Goal: Transaction & Acquisition: Obtain resource

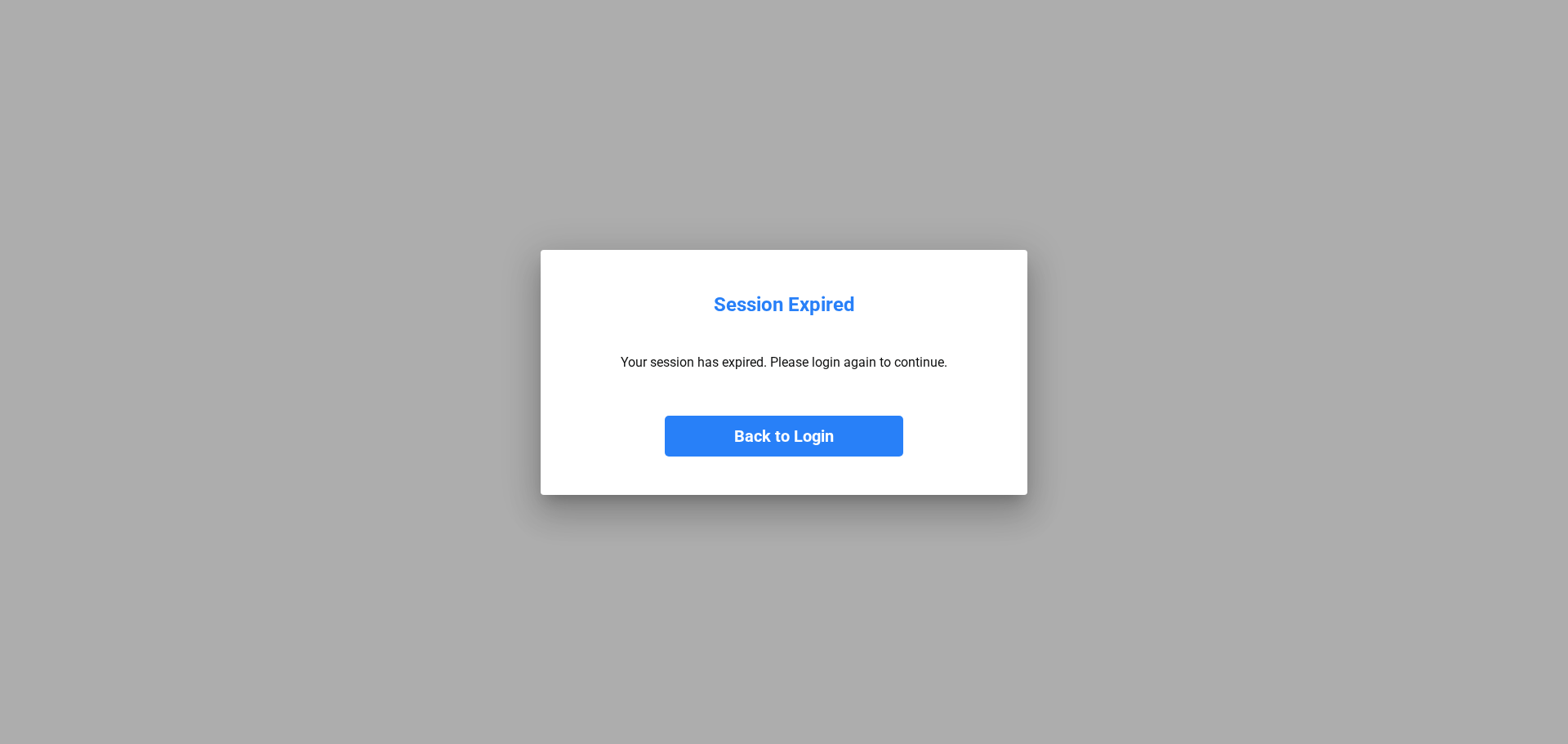
drag, startPoint x: 731, startPoint y: 421, endPoint x: 838, endPoint y: 378, distance: 115.3
click at [731, 422] on button "Back to Login" at bounding box center [784, 436] width 238 height 41
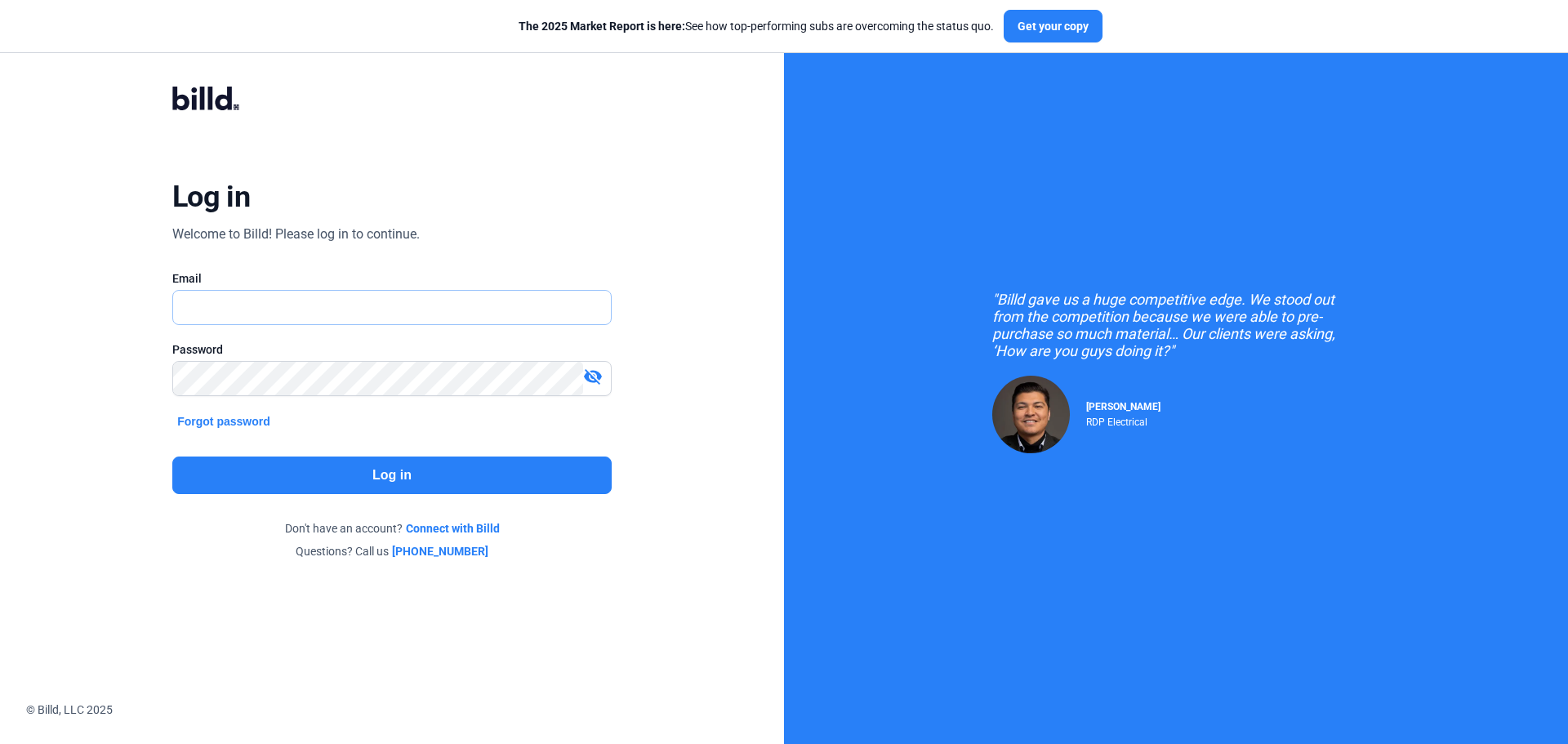
click at [258, 301] on input "text" at bounding box center [392, 307] width 437 height 33
type input "[PERSON_NAME][EMAIL_ADDRESS][DOMAIN_NAME]"
click at [341, 480] on button "Log in" at bounding box center [392, 475] width 439 height 38
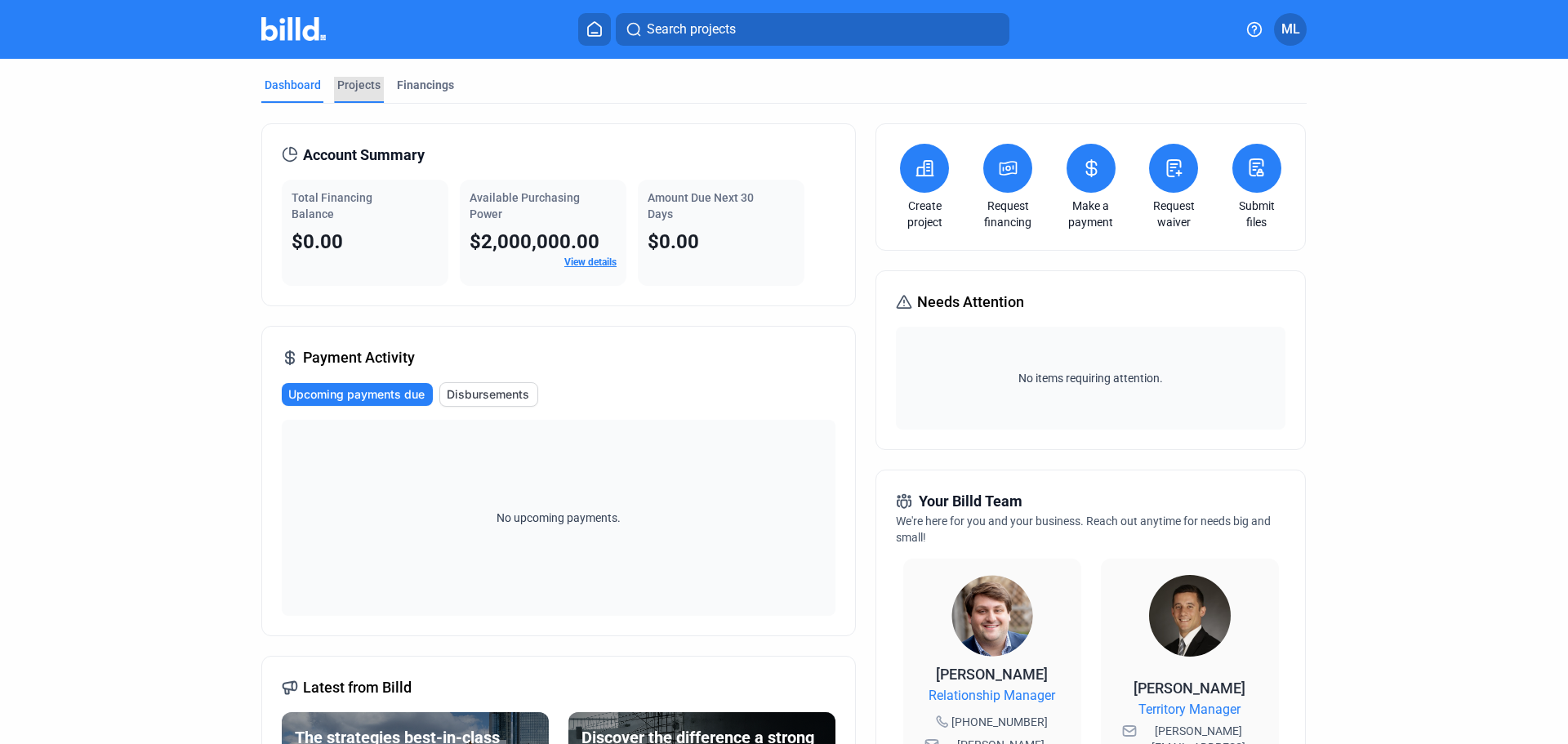
click at [352, 89] on div "Projects" at bounding box center [358, 85] width 43 height 17
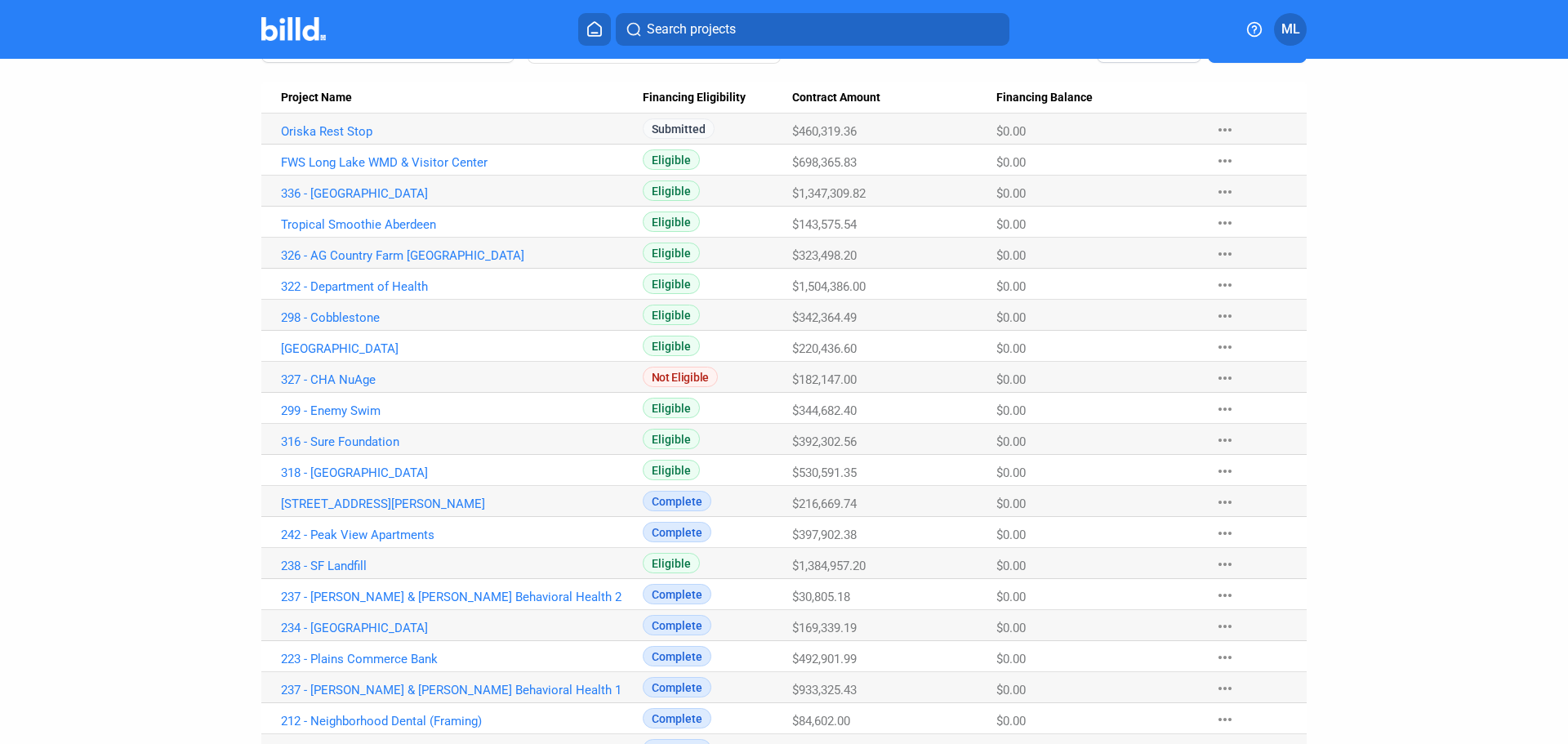
scroll to position [163, 0]
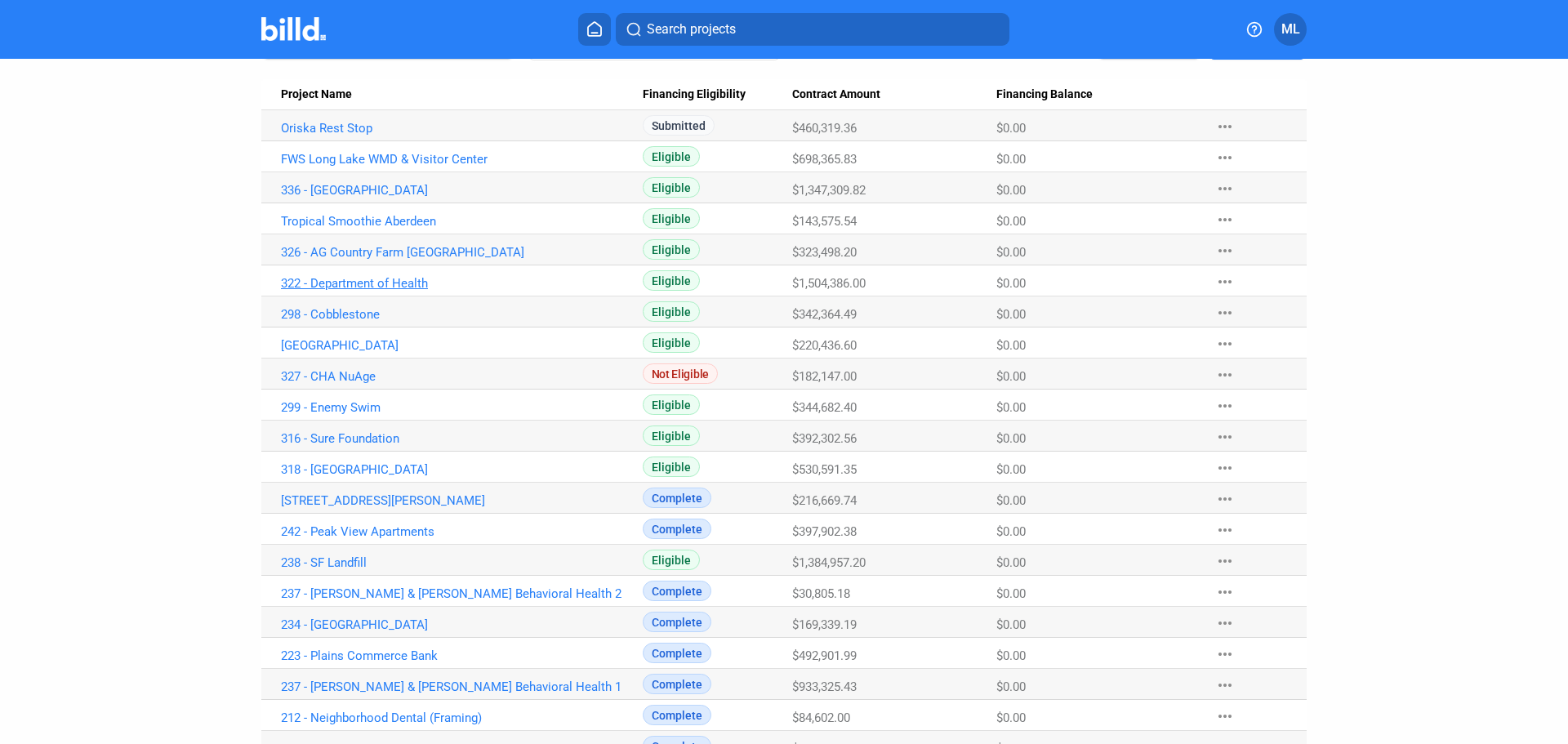
click at [321, 285] on link "322 - Department of Health" at bounding box center [461, 283] width 362 height 15
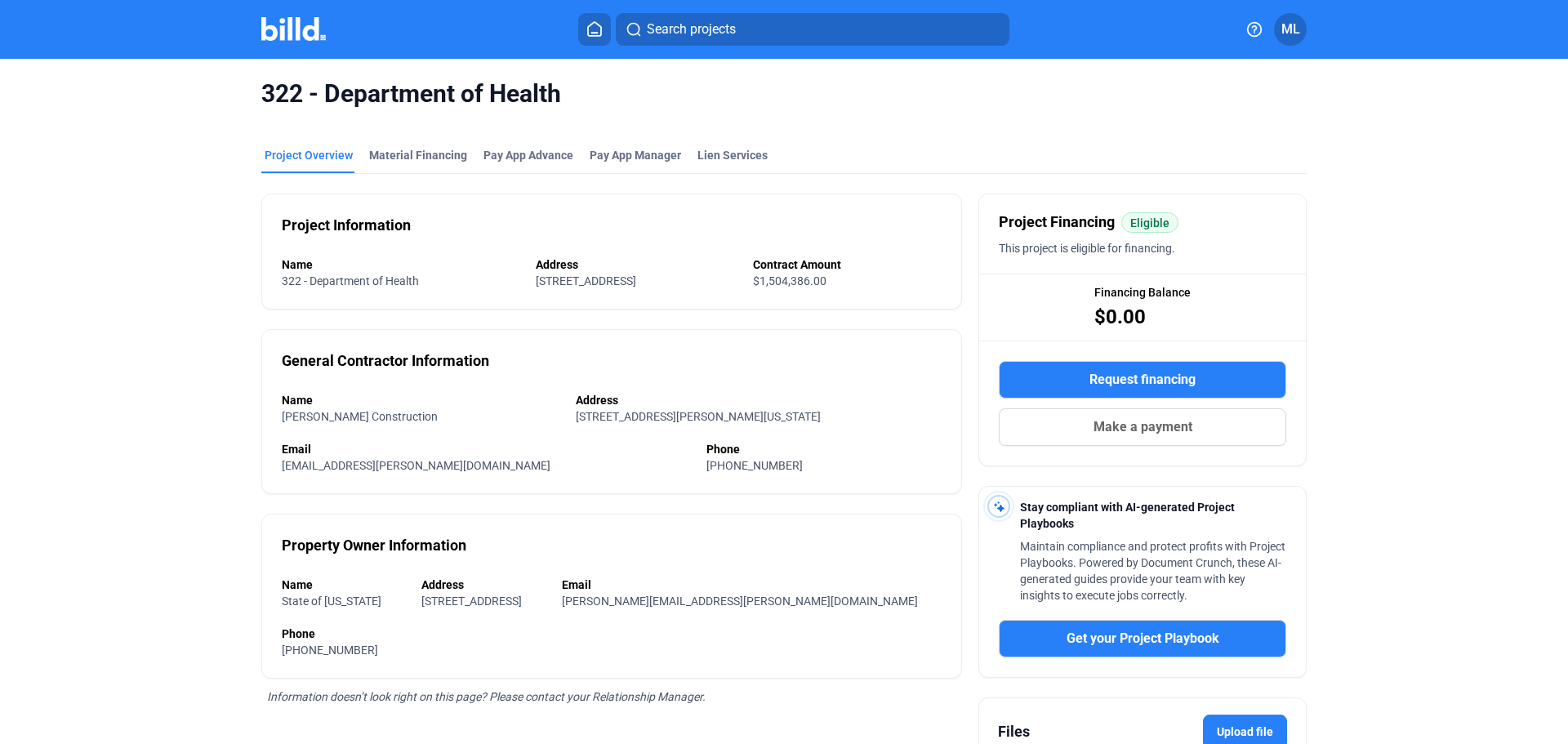
click at [1142, 377] on span "Request financing" at bounding box center [1143, 379] width 106 height 19
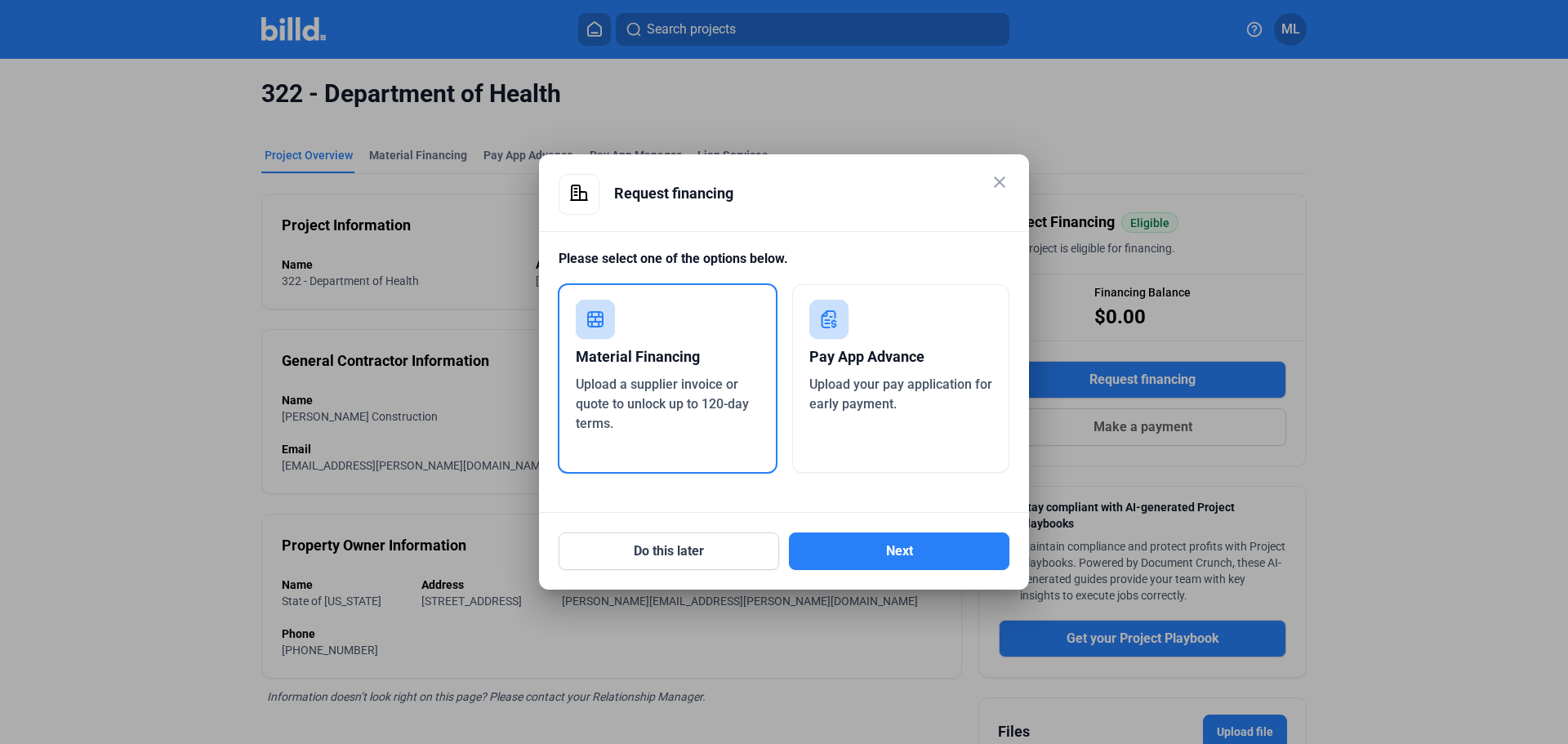
click at [948, 465] on div "Pay App Advance Upload your pay application for early payment." at bounding box center [901, 378] width 218 height 188
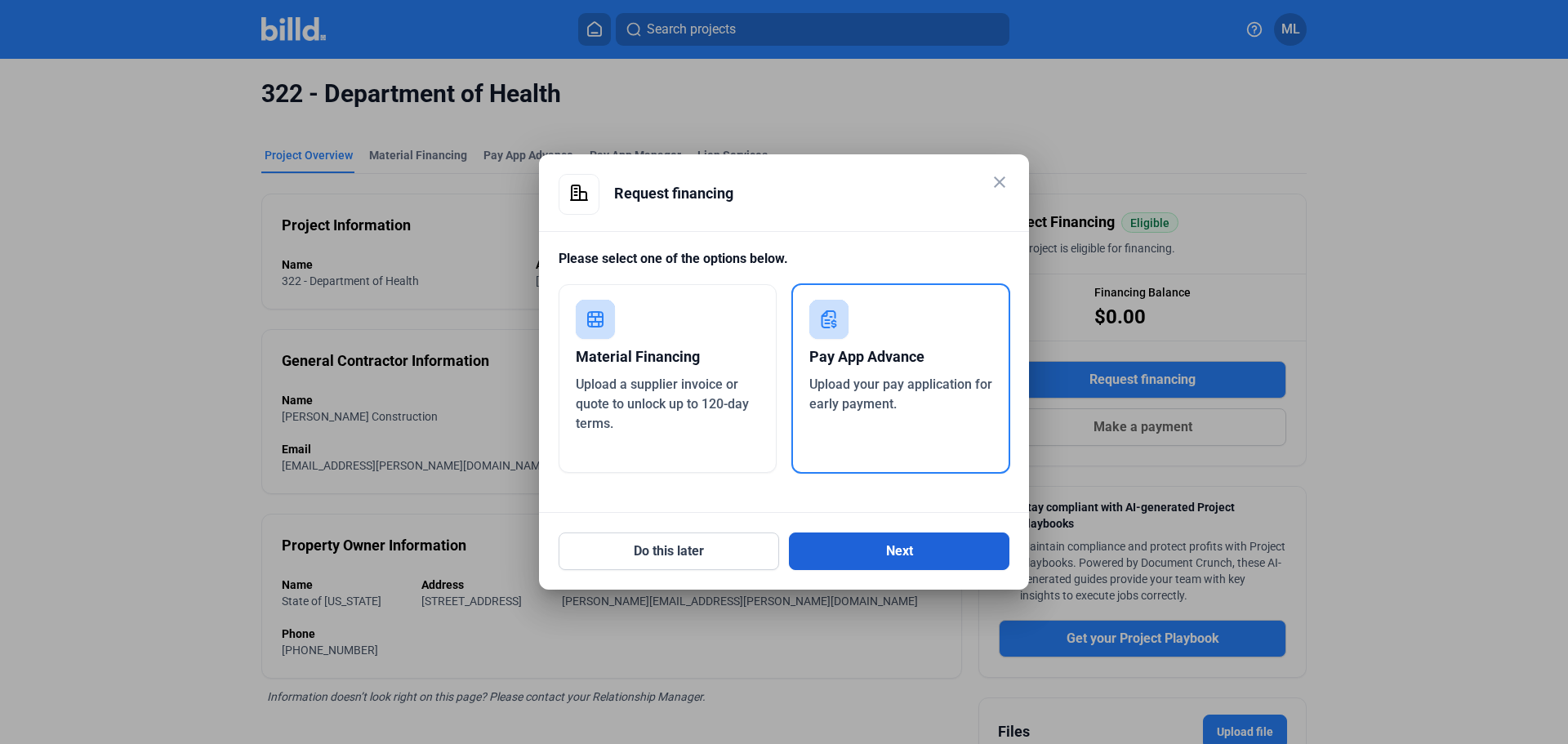
click at [916, 558] on button "Next" at bounding box center [899, 551] width 221 height 38
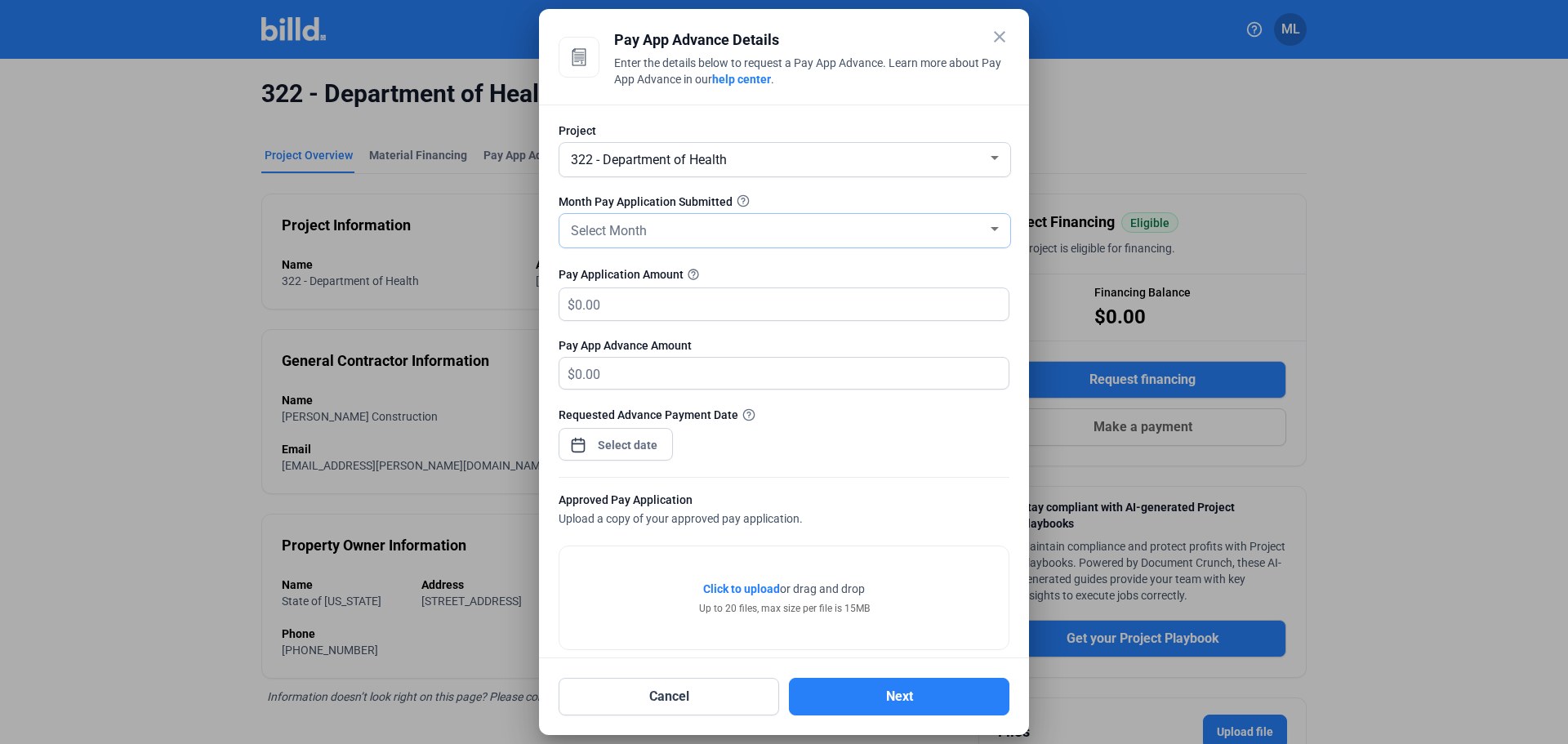
click at [592, 245] on div "Select Month" at bounding box center [784, 231] width 435 height 33
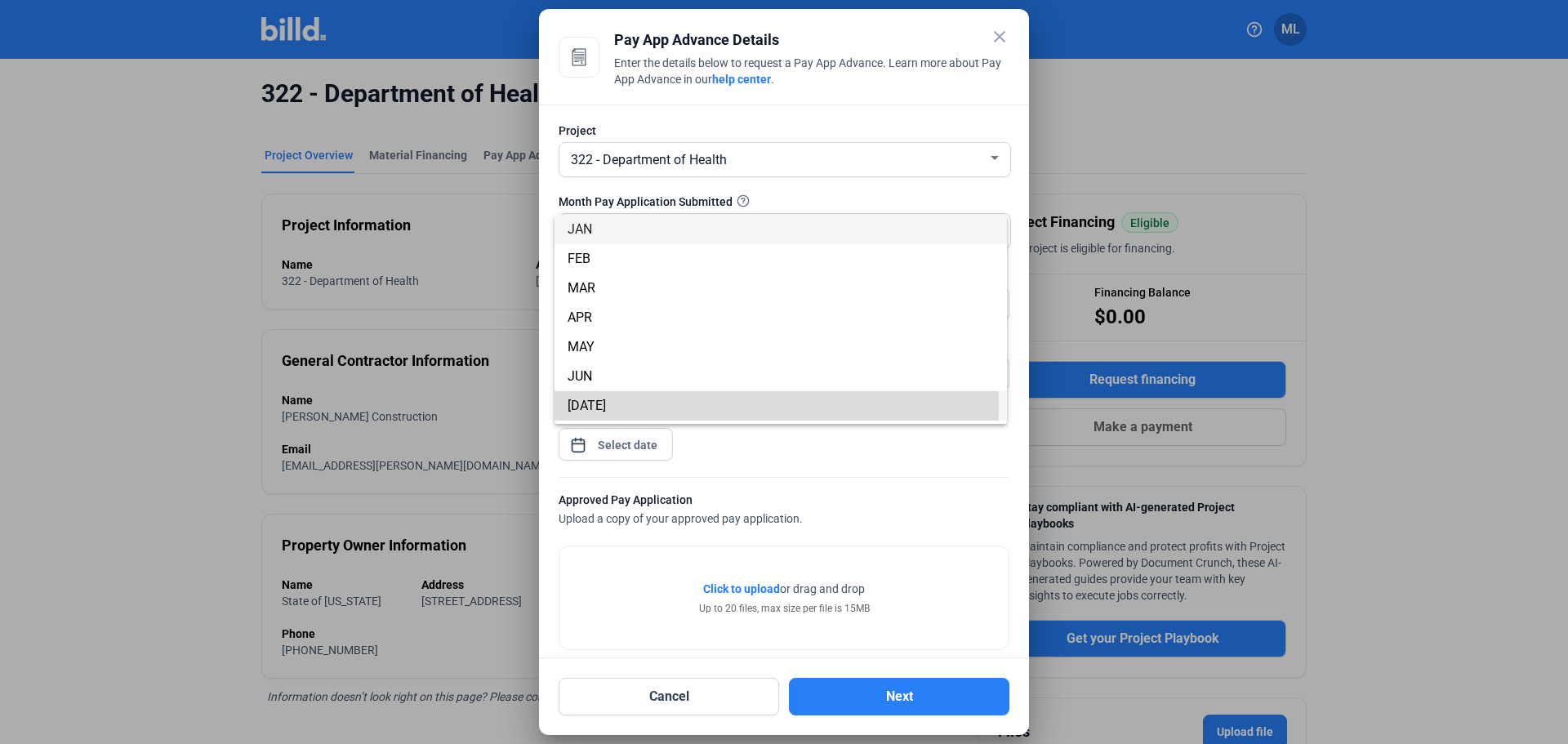
click at [611, 404] on span "[DATE]" at bounding box center [781, 406] width 426 height 30
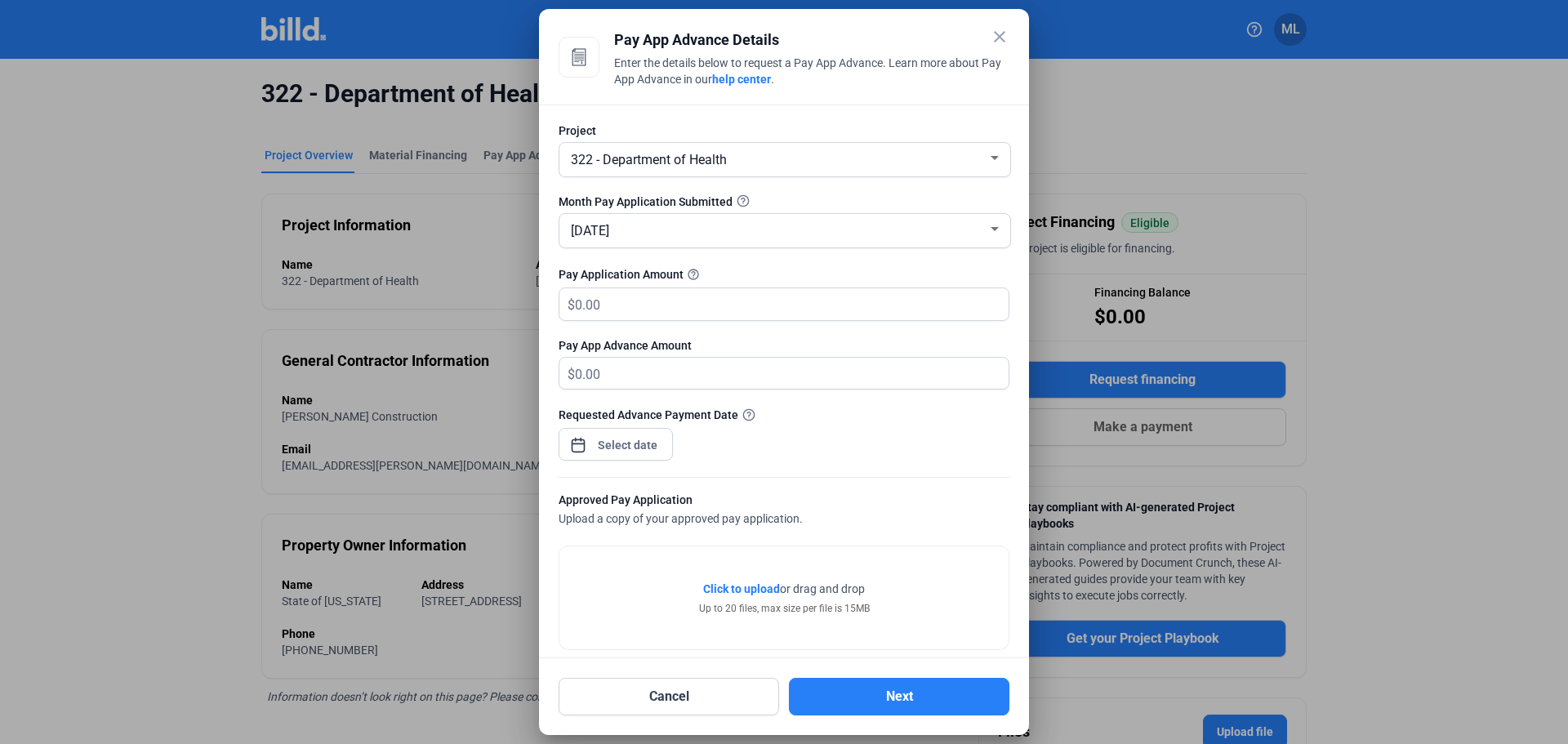
click at [643, 267] on div "Pay Application Amount help_outline" at bounding box center [784, 274] width 451 height 19
click at [610, 299] on input "text" at bounding box center [783, 304] width 415 height 32
type input "5"
type input "54"
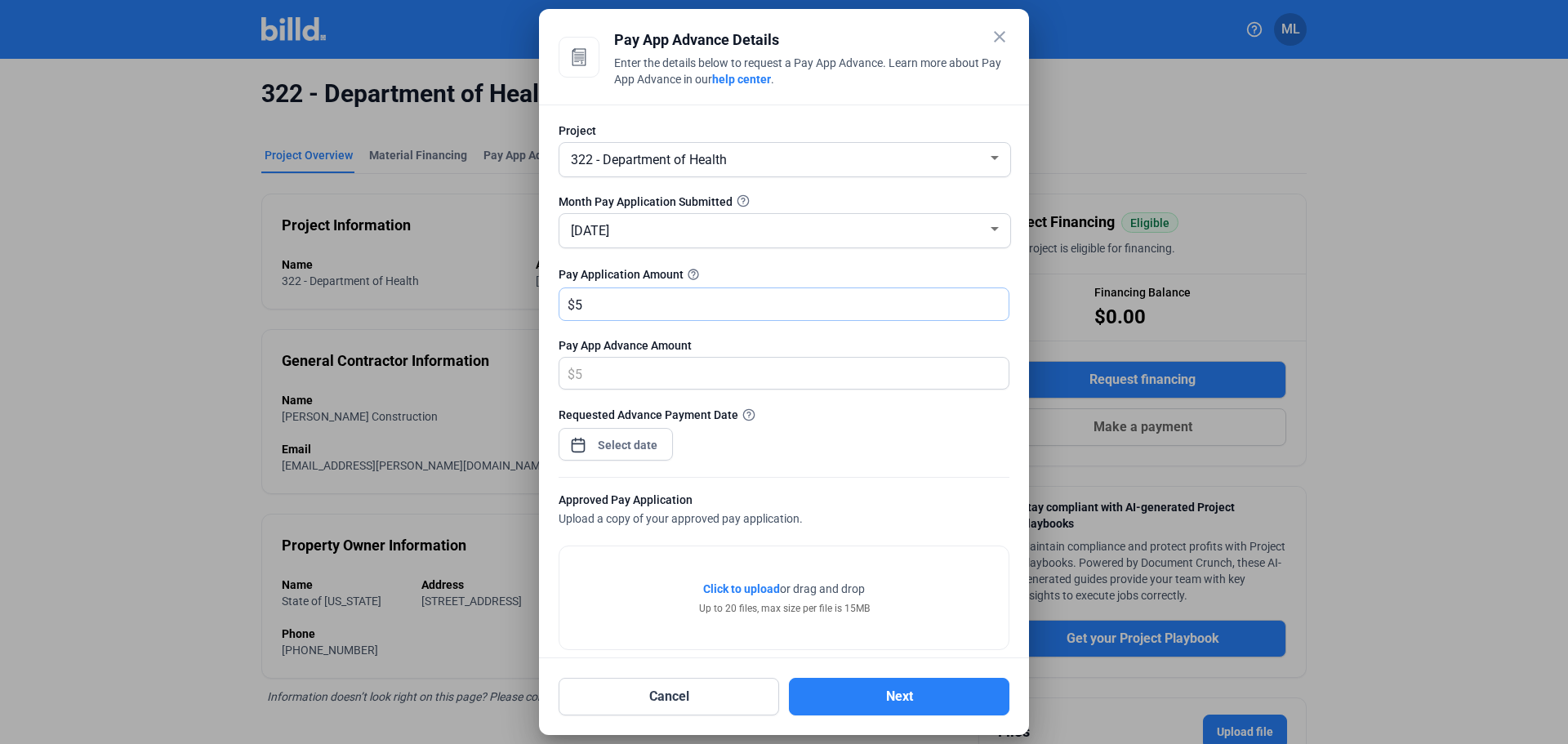
type input "54.00"
type input "541"
type input "541.00"
type input "5411"
type input "5,411.00"
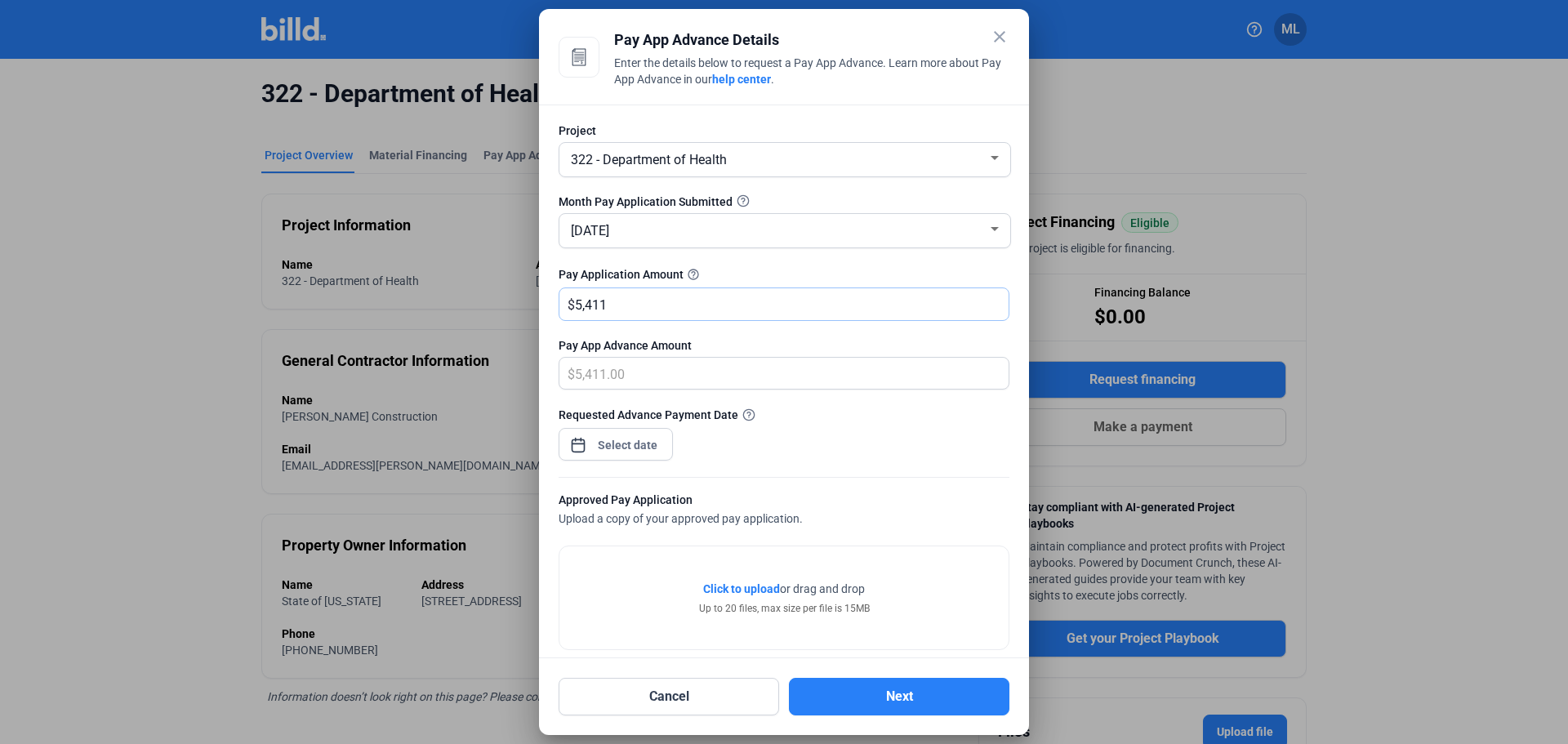
type input "5,4110"
type input "54,110.00"
type input "54,1105"
type input "541,105.00"
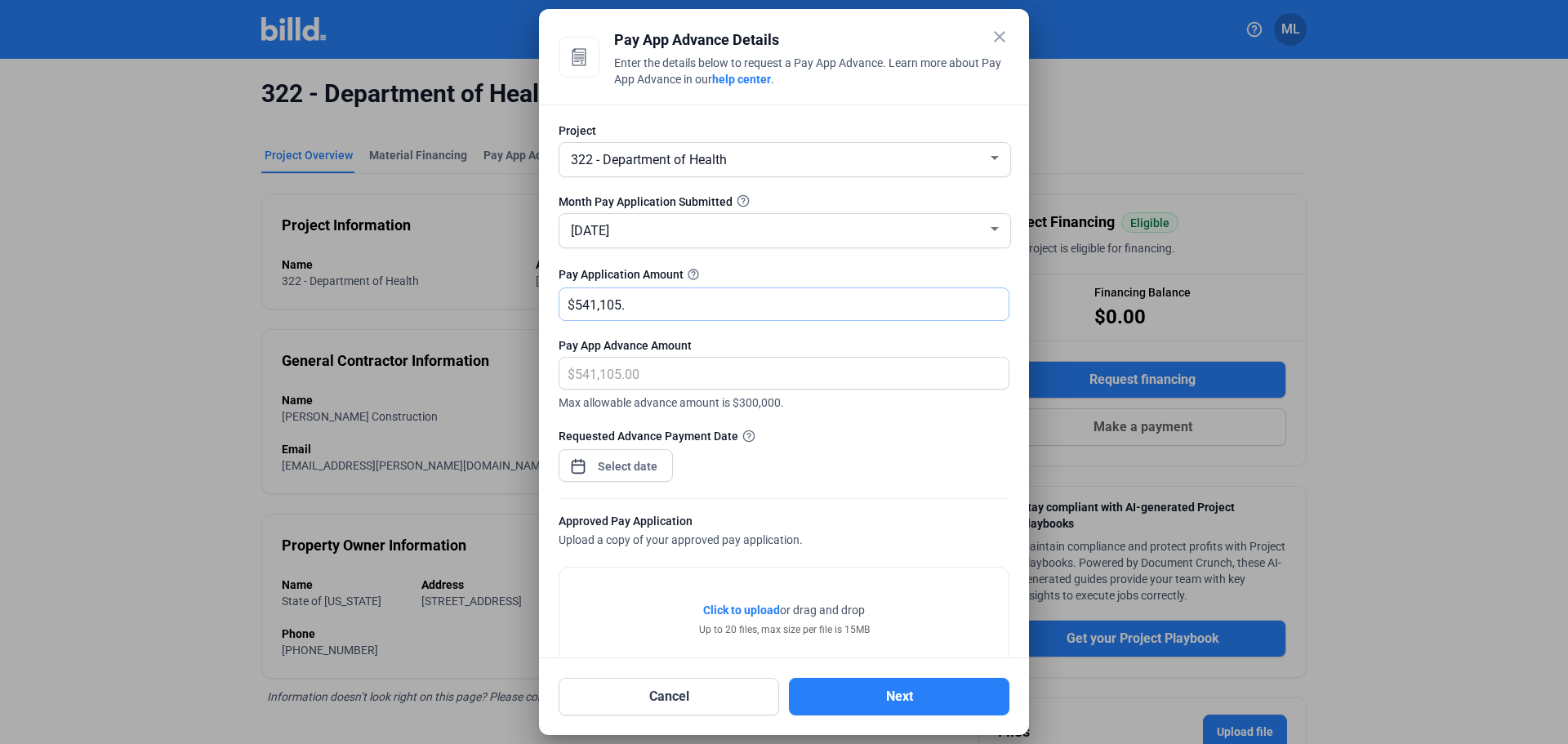
type input "541,105.3"
type input "541,105.30"
click at [652, 341] on div "Pay App Advance Amount" at bounding box center [784, 345] width 451 height 17
click at [647, 461] on div "close Pay App Advance Details Enter the details below to request a Pay App Adva…" at bounding box center [784, 372] width 1568 height 744
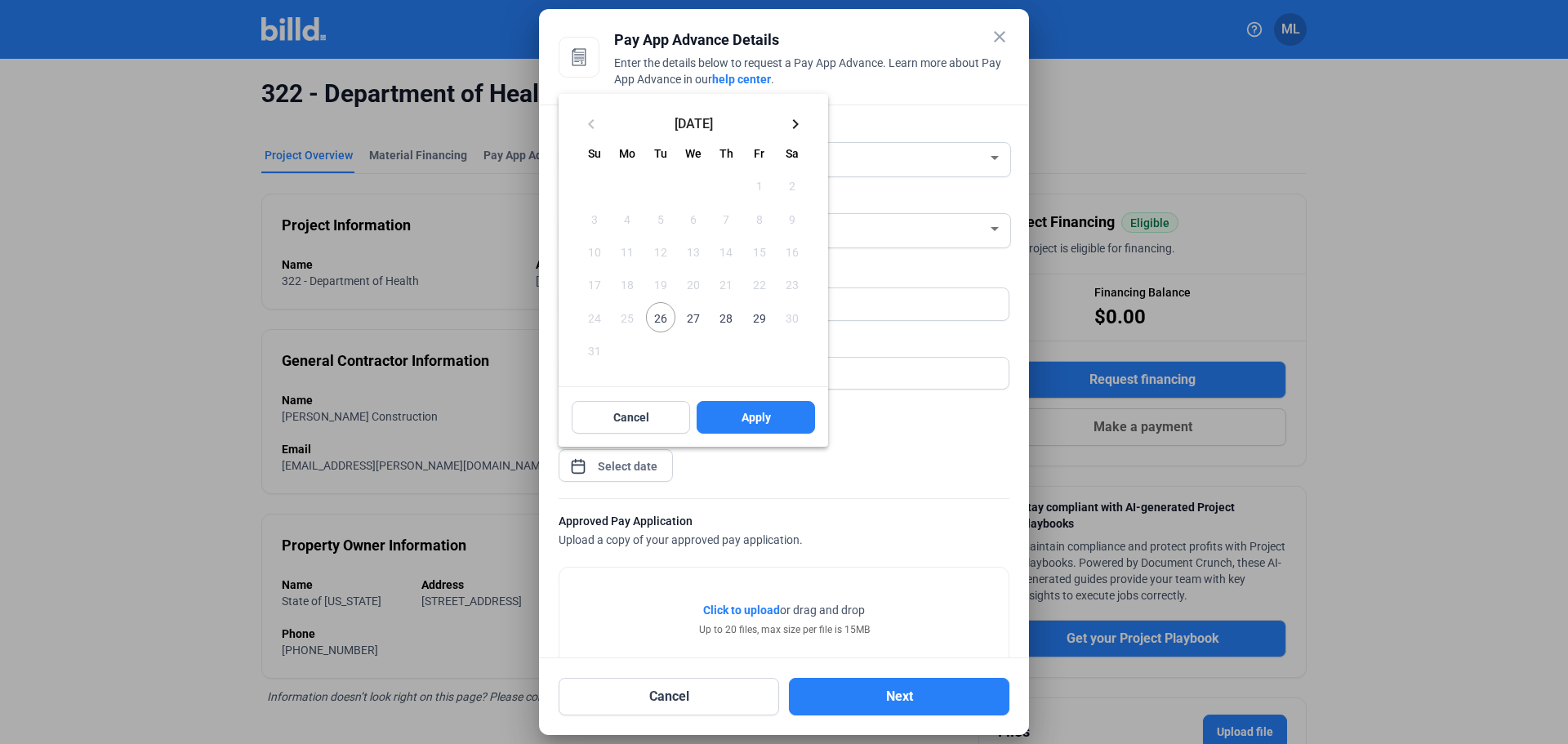
click at [665, 314] on span "26" at bounding box center [661, 317] width 30 height 30
click at [800, 425] on button "Apply" at bounding box center [756, 417] width 118 height 32
type input "[DATE]"
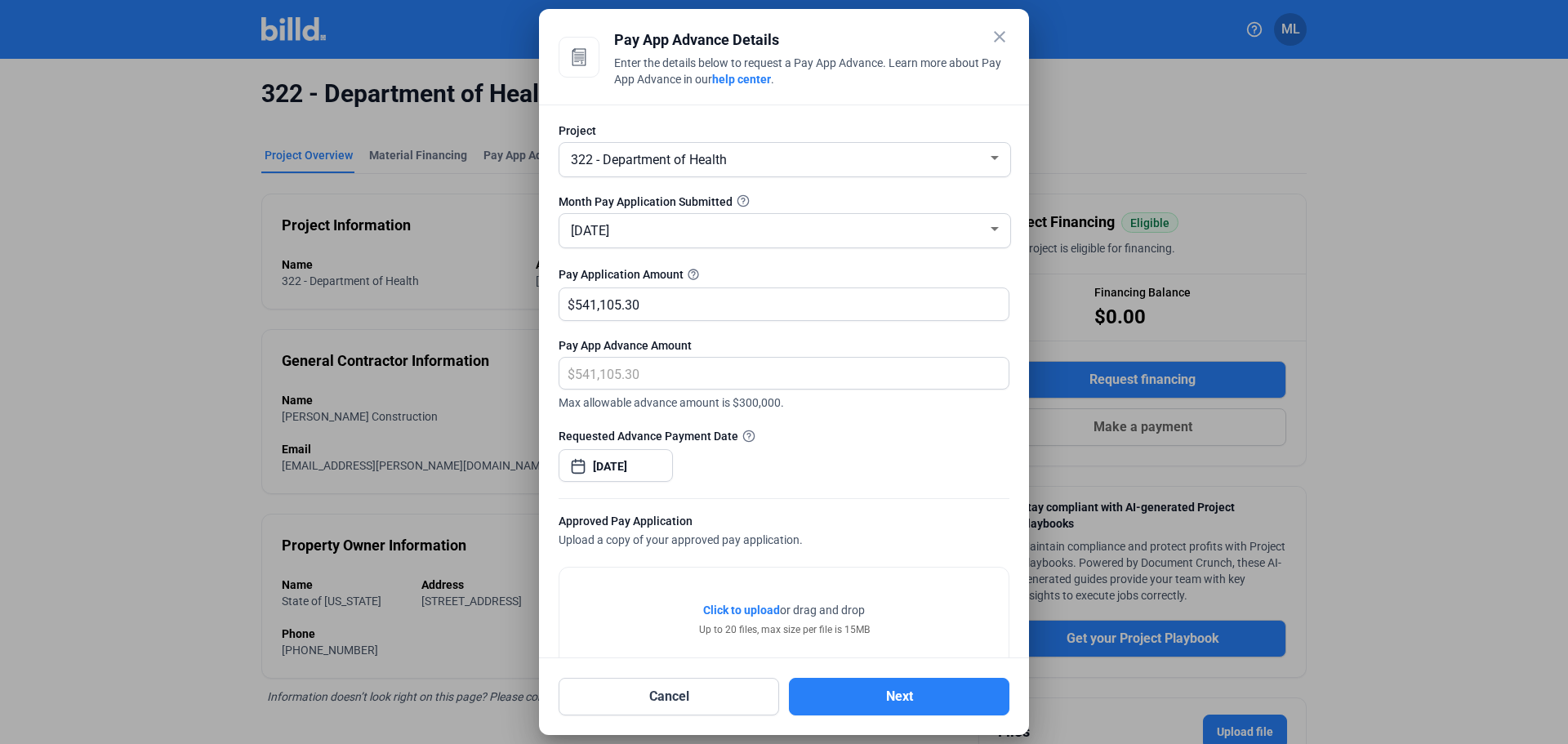
click at [785, 430] on div "Requested Advance Payment Date" at bounding box center [784, 436] width 451 height 18
click at [952, 700] on button "Next" at bounding box center [899, 697] width 221 height 38
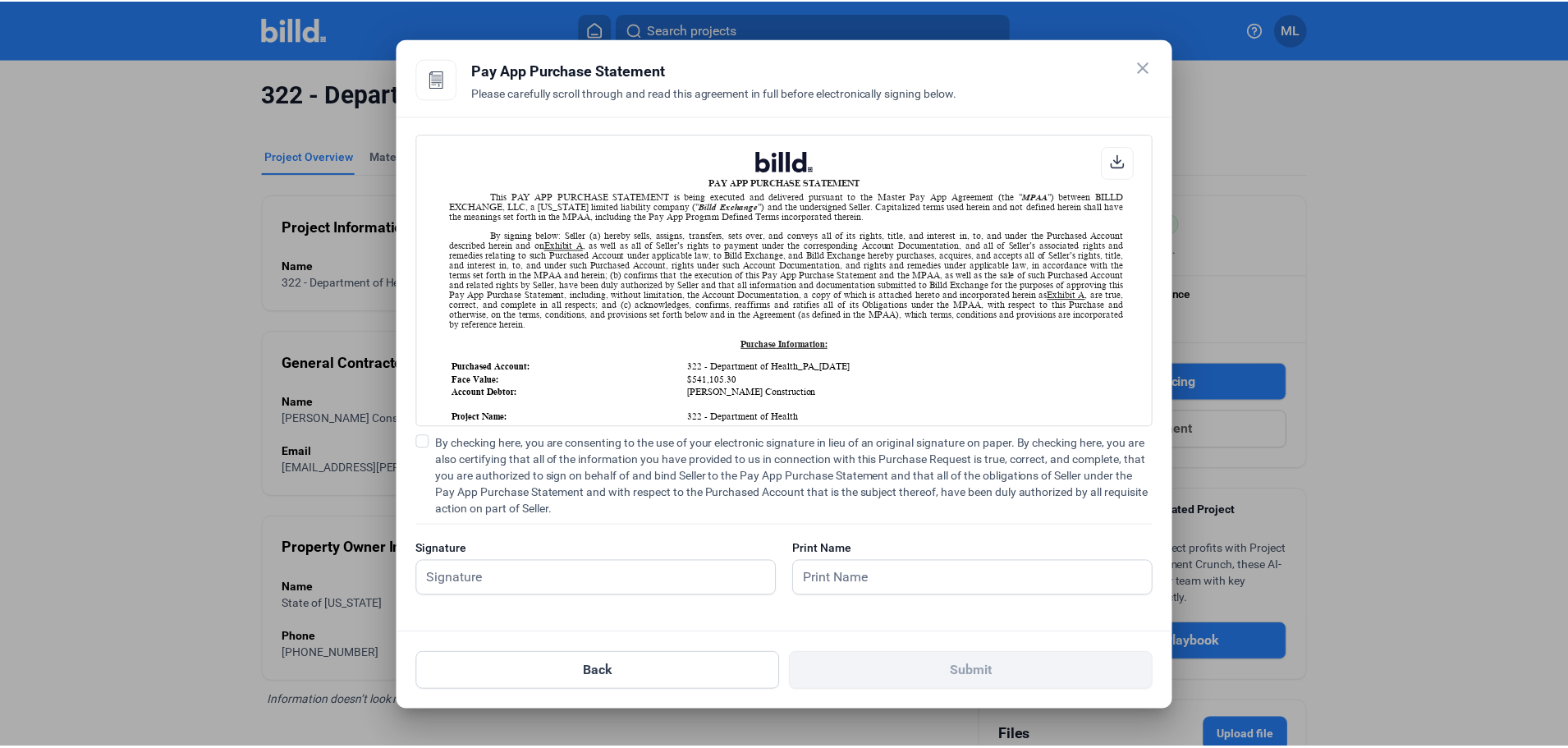
scroll to position [1, 0]
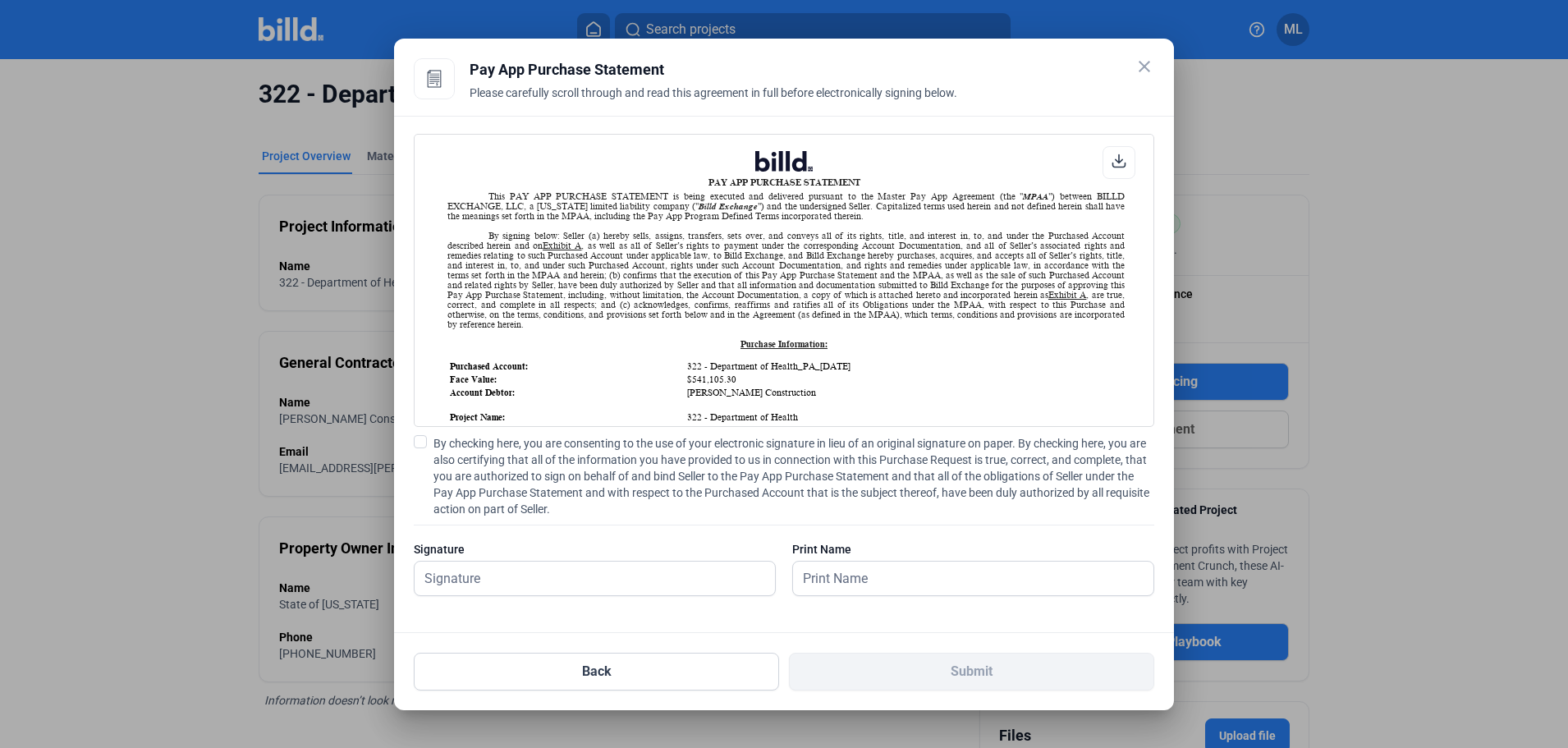
click at [439, 452] on span "By checking here, you are consenting to the use of your electronic signature in…" at bounding box center [793, 476] width 721 height 82
click at [0, 0] on input "By checking here, you are consenting to the use of your electronic signature in…" at bounding box center [0, 0] width 0 height 0
click at [479, 567] on input "text" at bounding box center [585, 578] width 342 height 33
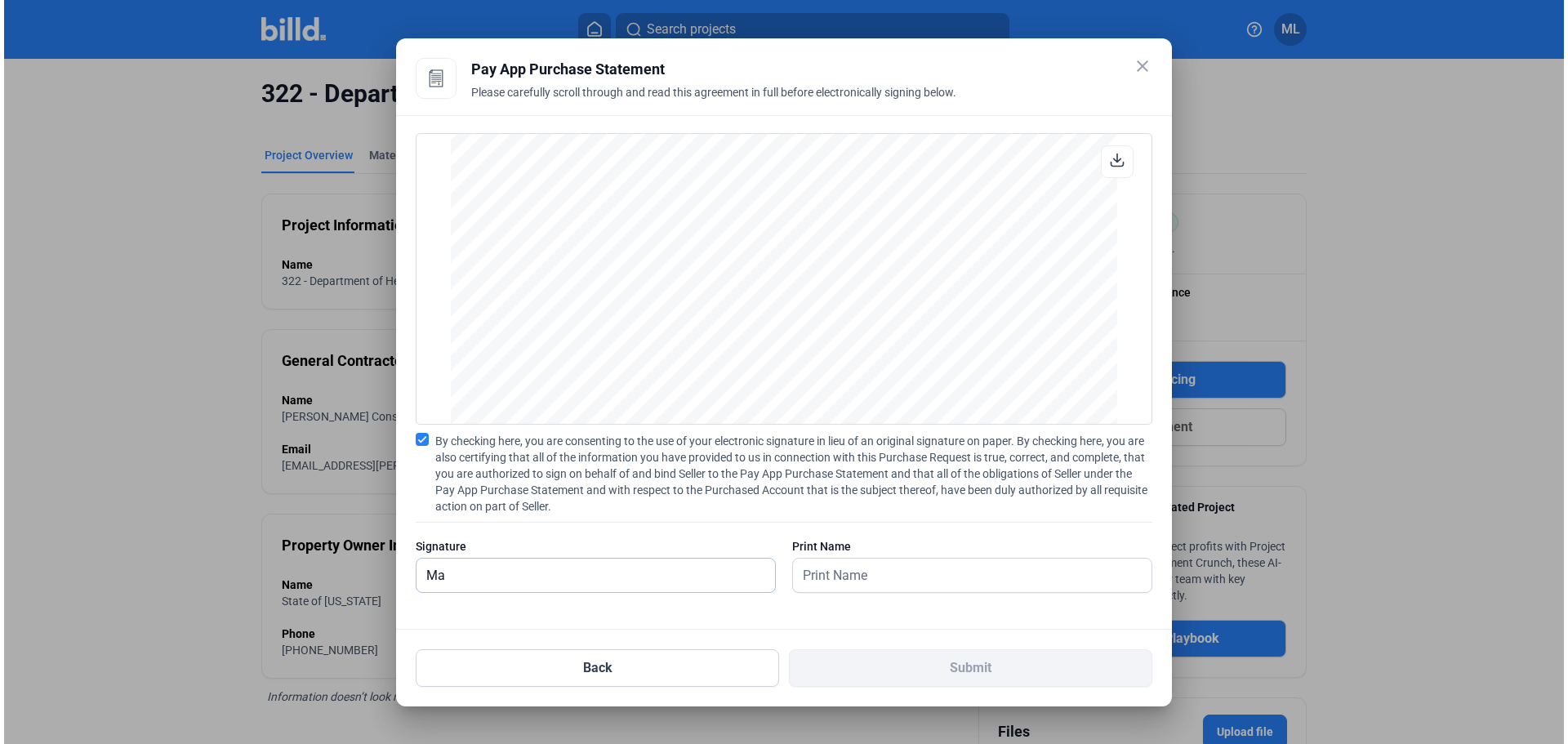
scroll to position [1718, 0]
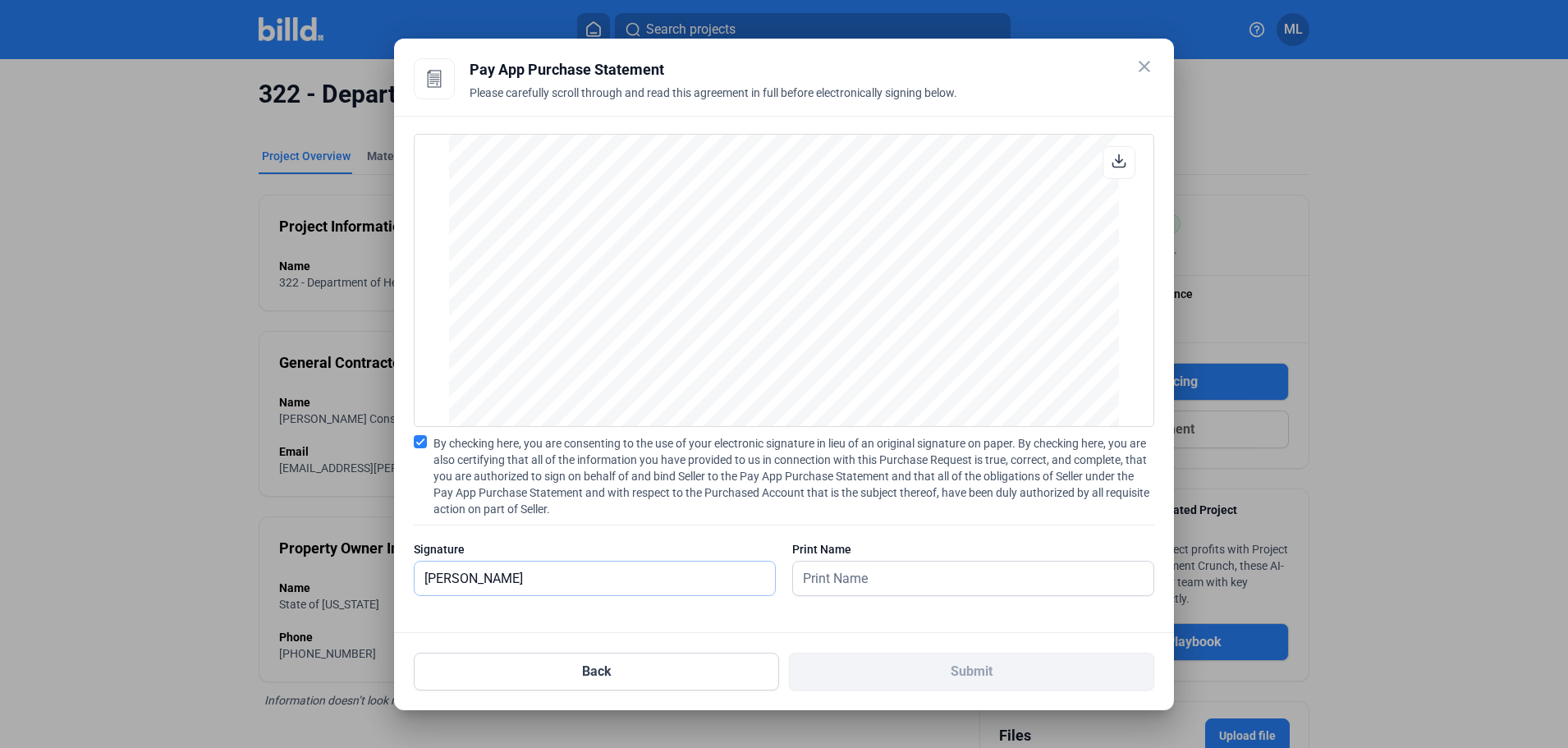
type input "[PERSON_NAME]"
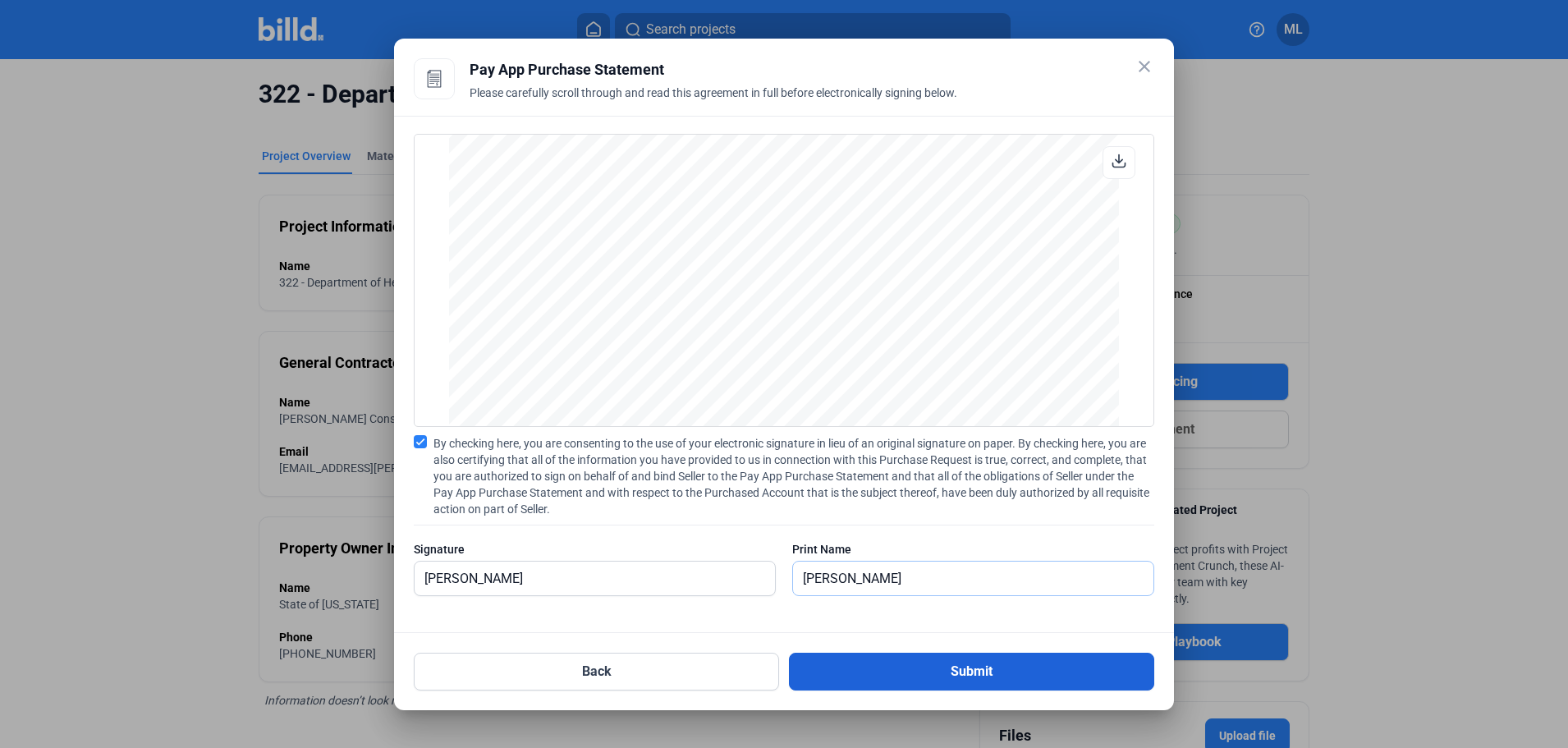
type input "[PERSON_NAME]"
click at [889, 677] on button "Submit" at bounding box center [971, 672] width 366 height 38
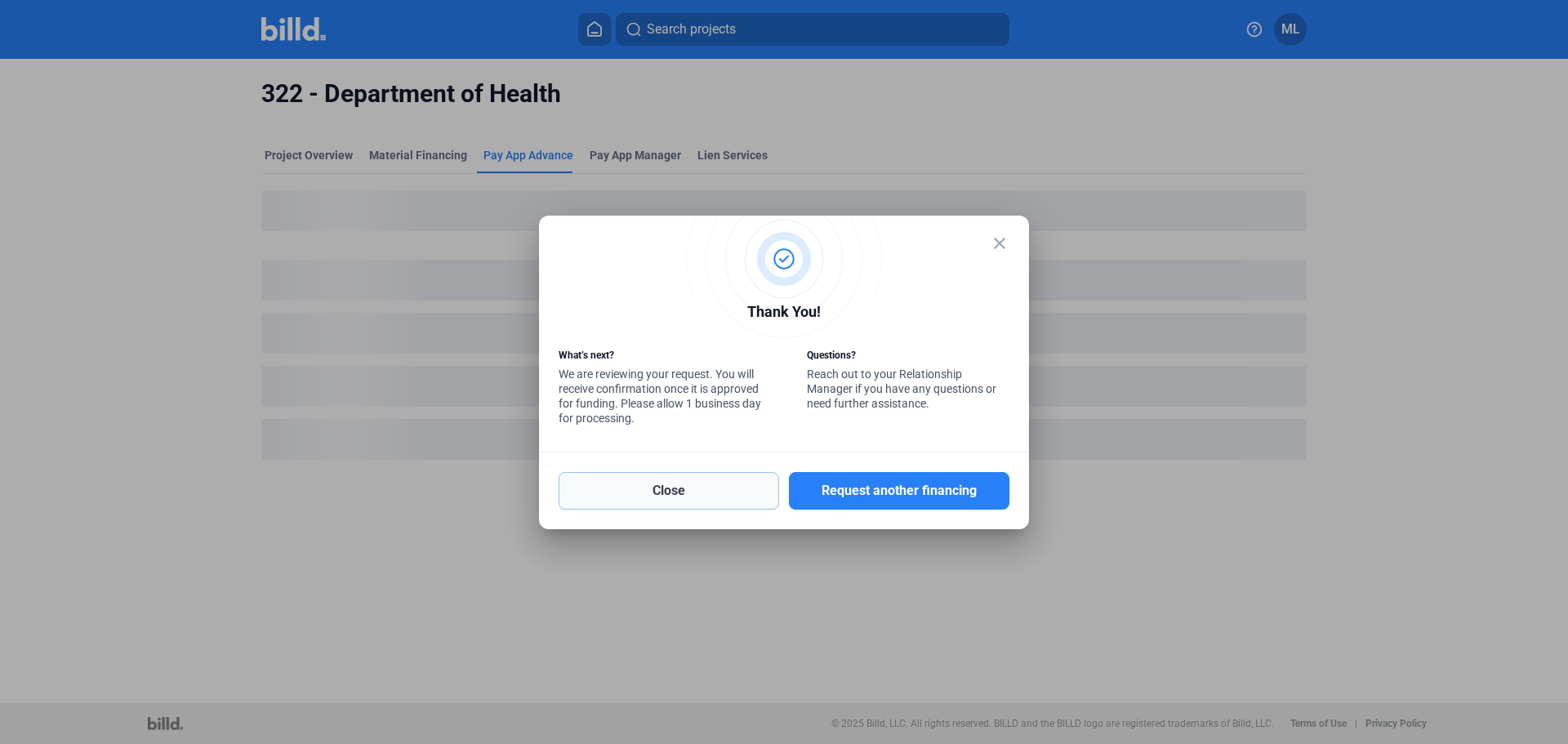
click at [730, 484] on button "Close" at bounding box center [668, 491] width 221 height 38
